Goal: Transaction & Acquisition: Book appointment/travel/reservation

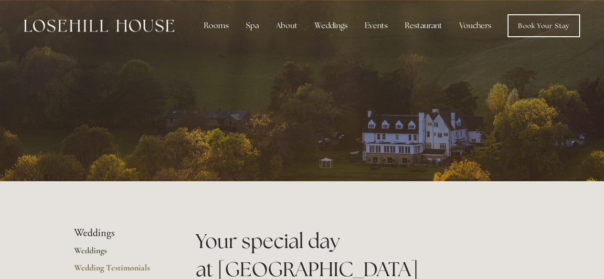
scroll to position [766, 0]
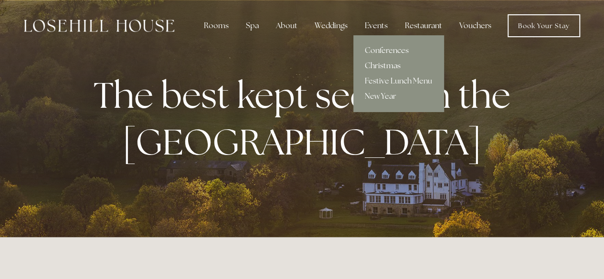
click at [382, 63] on link "Christmas" at bounding box center [398, 65] width 90 height 15
